Goal: Information Seeking & Learning: Find specific fact

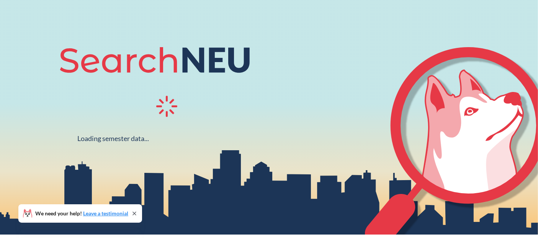
scroll to position [64, 0]
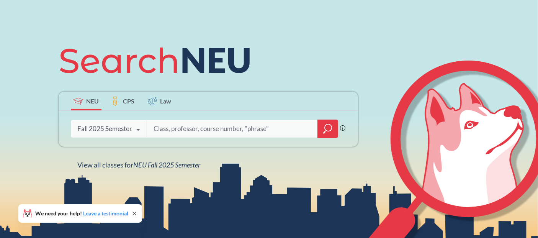
click at [136, 213] on icon at bounding box center [134, 213] width 3 height 3
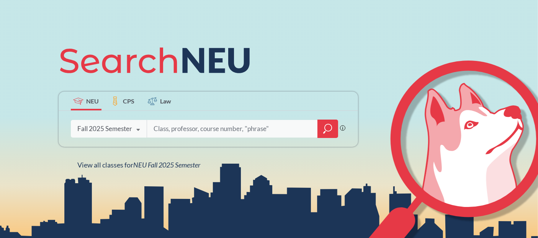
click at [186, 137] on div at bounding box center [243, 129] width 192 height 18
click at [191, 122] on input "search" at bounding box center [232, 129] width 159 height 16
type input "FINA 4219"
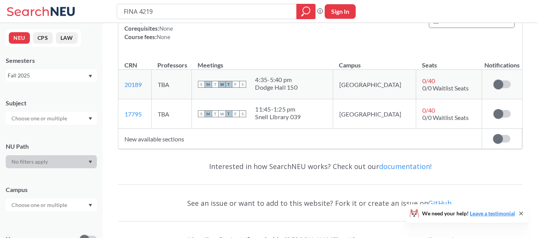
scroll to position [121, 0]
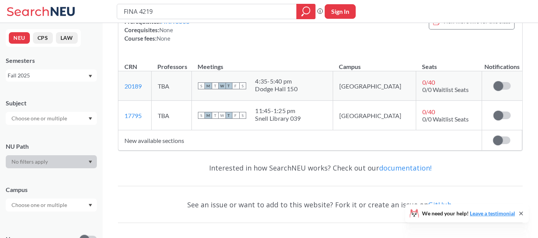
click at [157, 39] on span "None" at bounding box center [164, 38] width 14 height 7
click at [162, 7] on input "FINA 4219" at bounding box center [207, 11] width 168 height 13
click at [161, 7] on input "FINA 4219" at bounding box center [207, 11] width 168 height 13
type input "FINA 512"
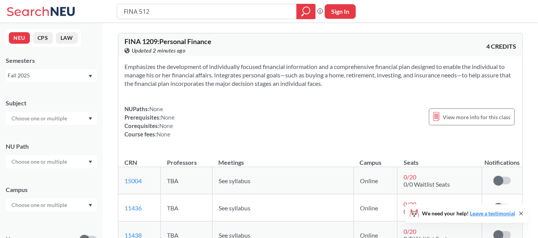
click at [139, 11] on input "FINA 512" at bounding box center [207, 11] width 168 height 13
type input "FINA 4512"
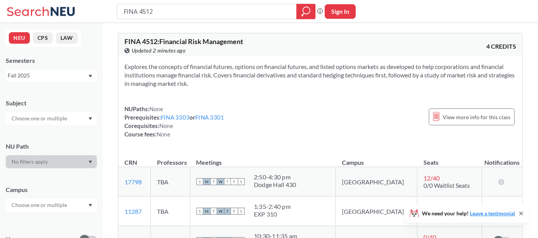
scroll to position [97, 0]
